Goal: Navigation & Orientation: Go to known website

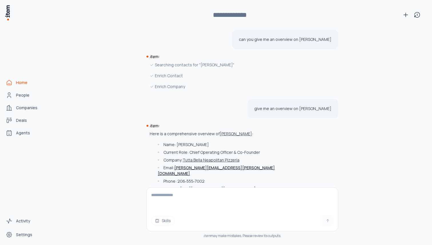
scroll to position [217, 0]
